Goal: Task Accomplishment & Management: Manage account settings

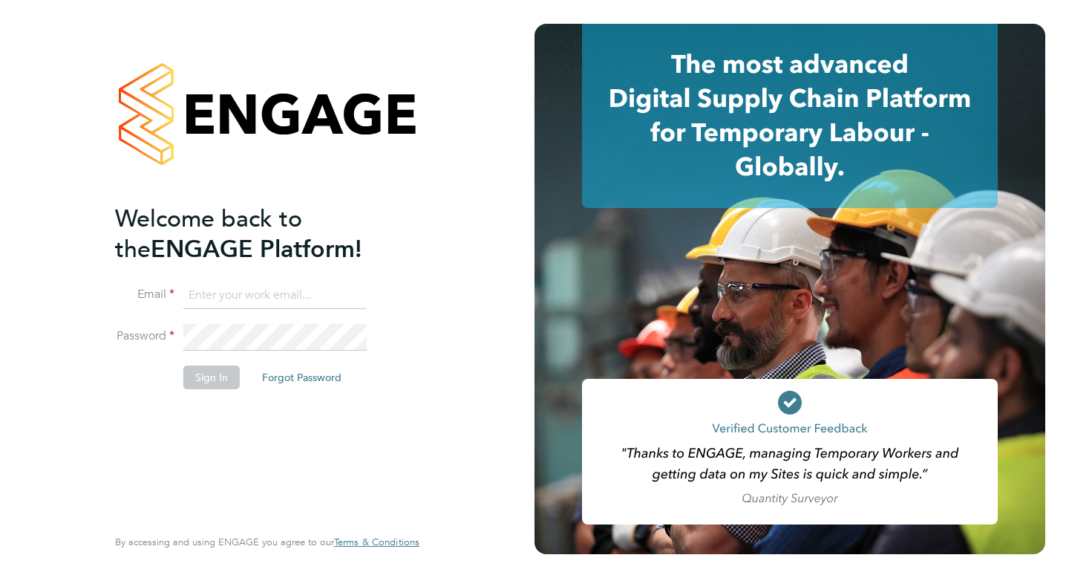
type input "sophiebarker96@yahoo.co.uk"
click at [206, 380] on button "Sign In" at bounding box center [211, 377] width 56 height 24
